Goal: Task Accomplishment & Management: Use online tool/utility

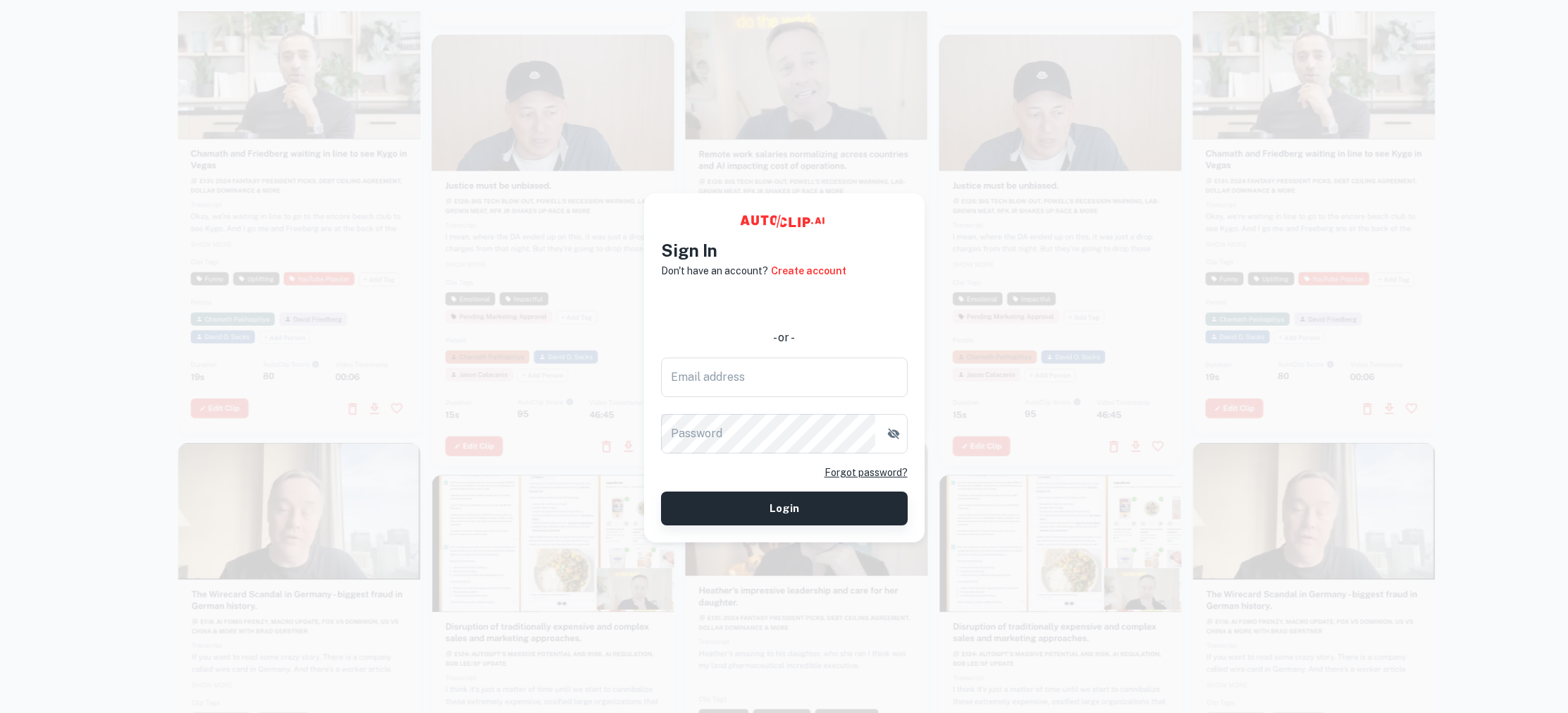
type input "[EMAIL_ADDRESS][DOMAIN_NAME]"
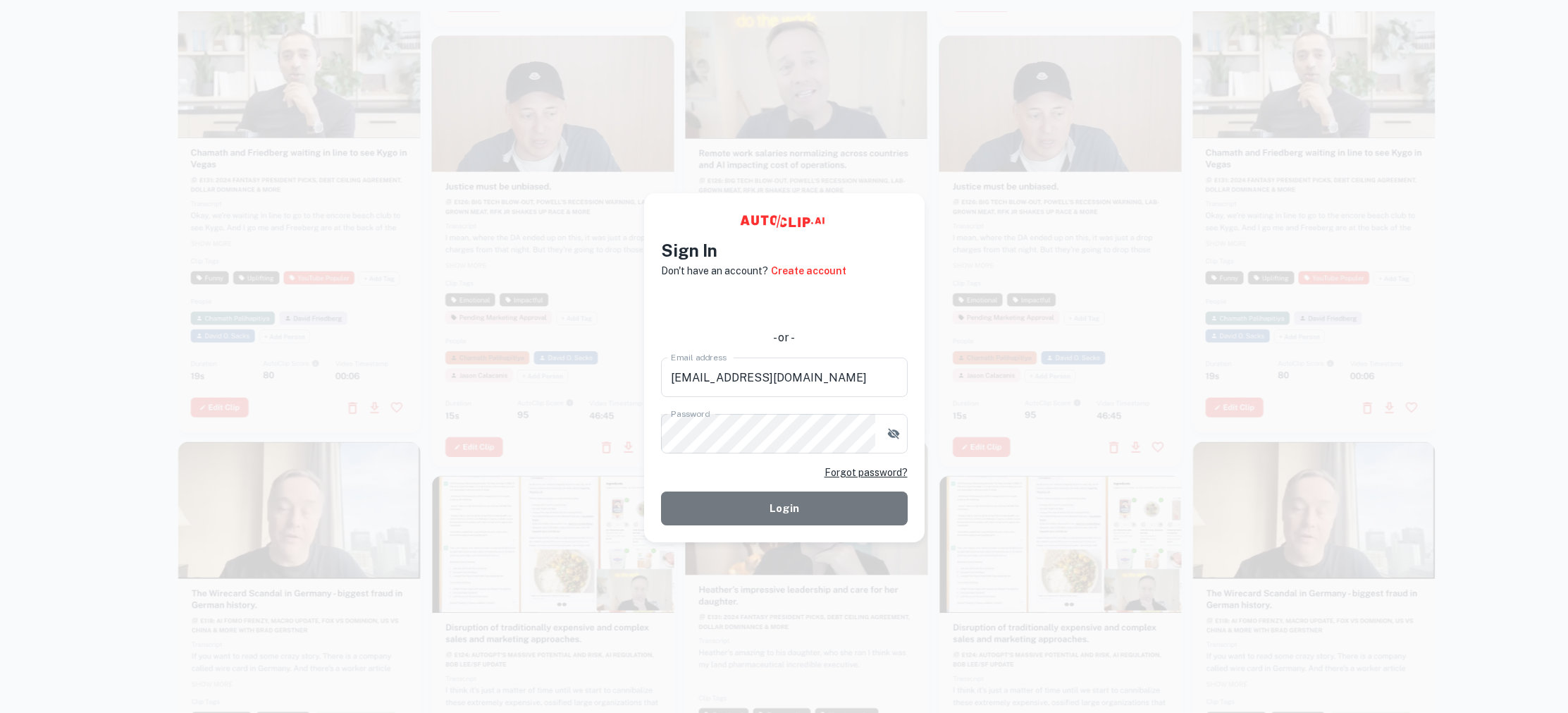
click at [801, 504] on button "Login" at bounding box center [784, 508] width 246 height 34
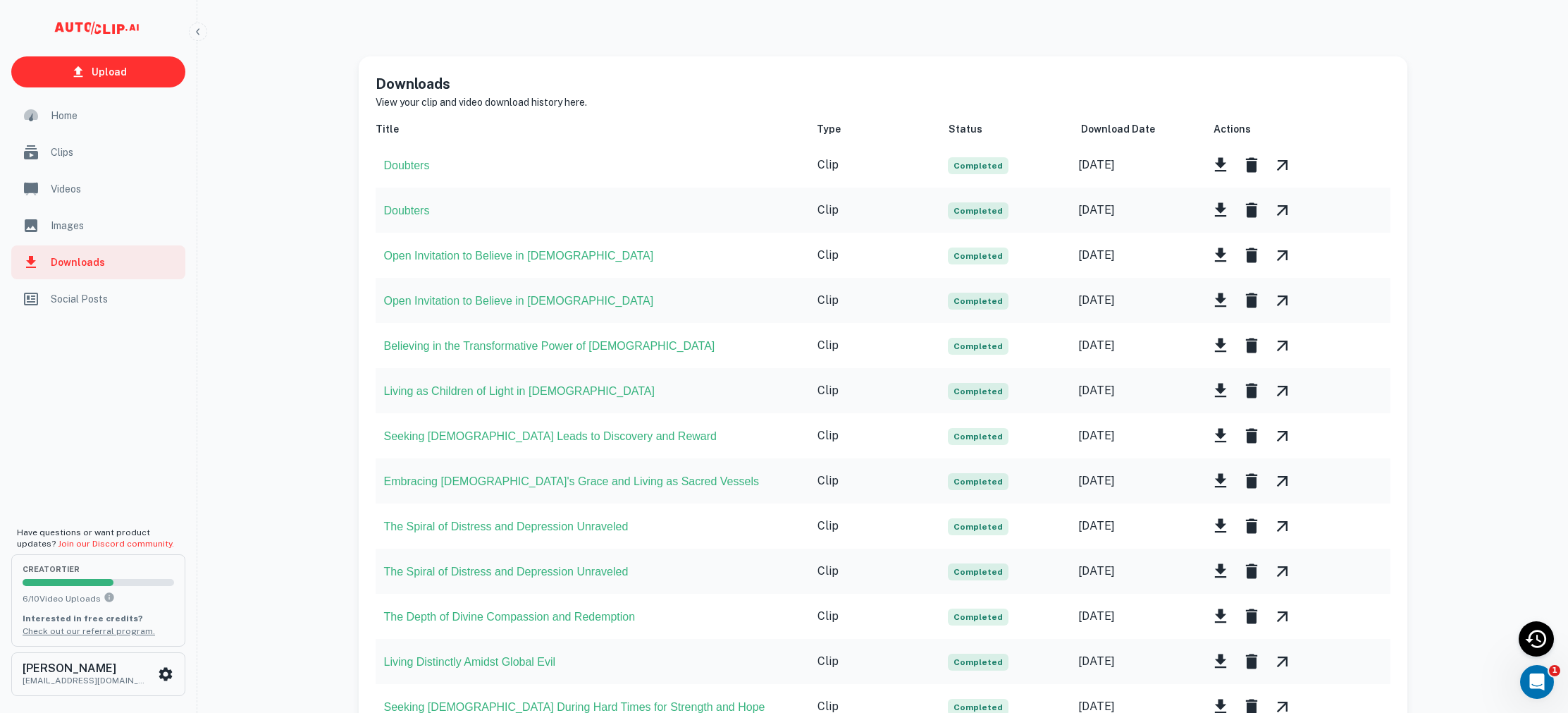
click at [55, 158] on span "Clips" at bounding box center [114, 152] width 126 height 16
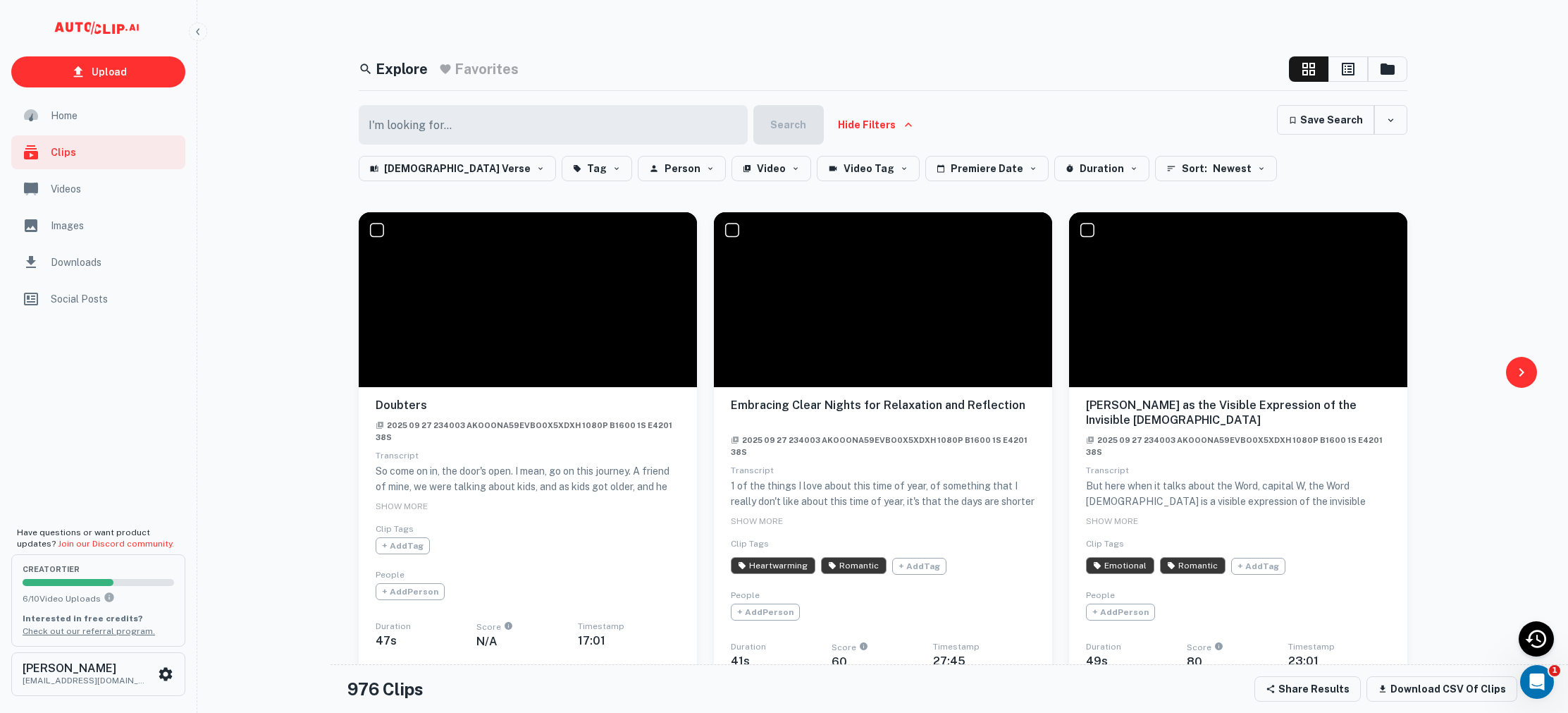
click at [82, 116] on span "Home" at bounding box center [114, 116] width 126 height 16
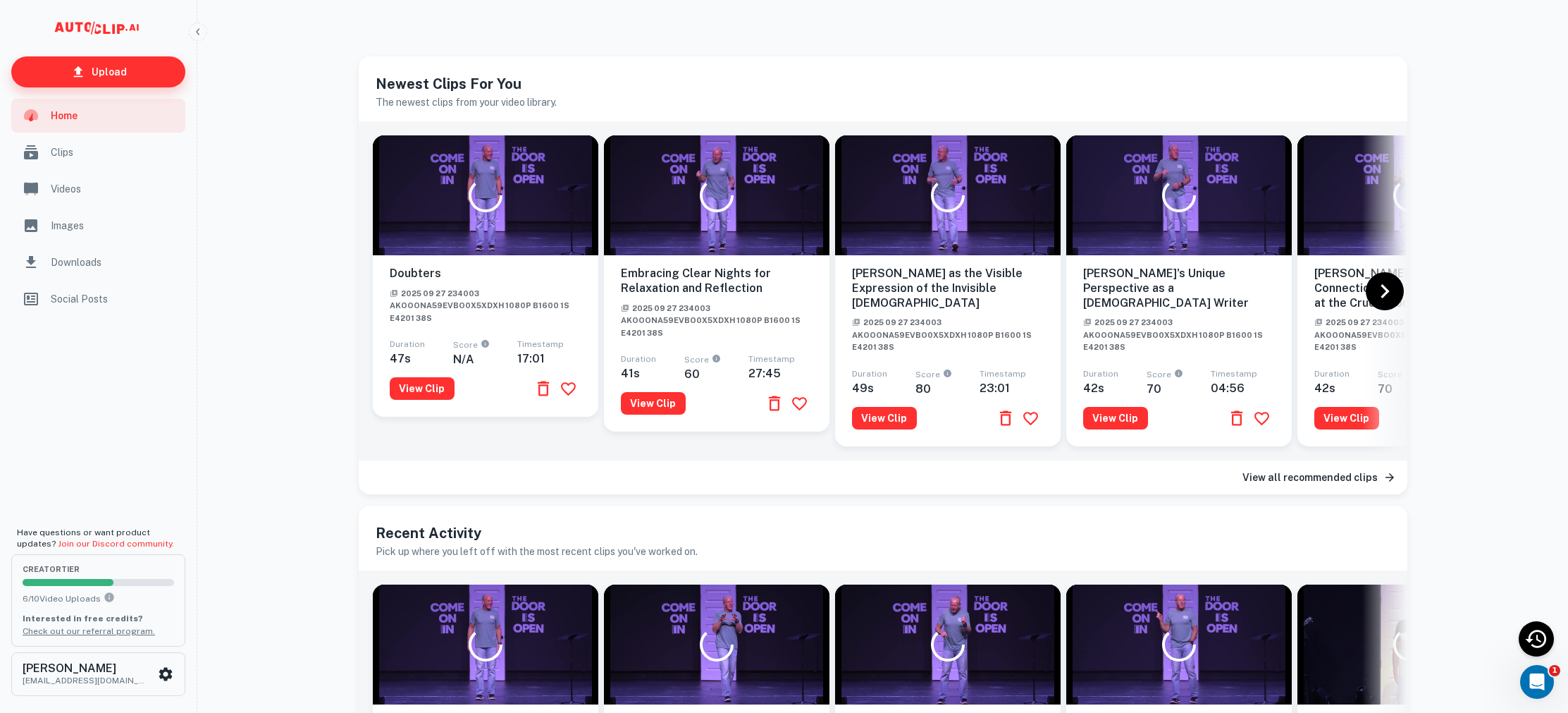
click at [98, 56] on link "Upload" at bounding box center [98, 72] width 174 height 31
